Goal: Navigation & Orientation: Find specific page/section

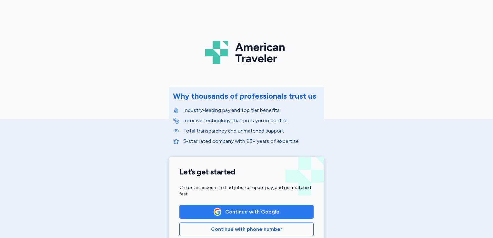
click at [248, 209] on span "Continue with Google" at bounding box center [252, 212] width 54 height 8
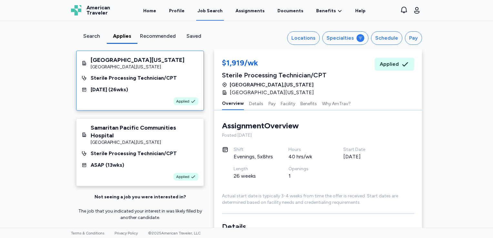
click at [218, 12] on div "Job Search" at bounding box center [209, 11] width 25 height 6
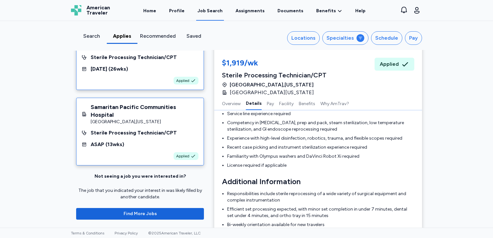
scroll to position [283, 0]
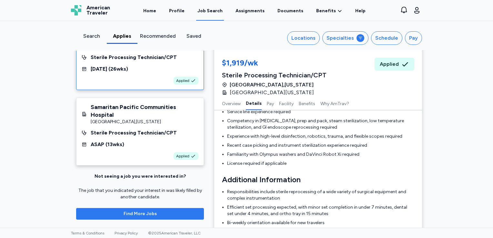
click at [132, 212] on span "Find More Jobs" at bounding box center [140, 214] width 33 height 6
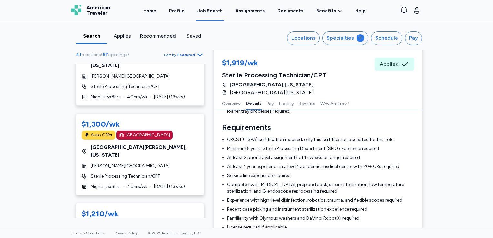
scroll to position [710, 0]
